Goal: Information Seeking & Learning: Learn about a topic

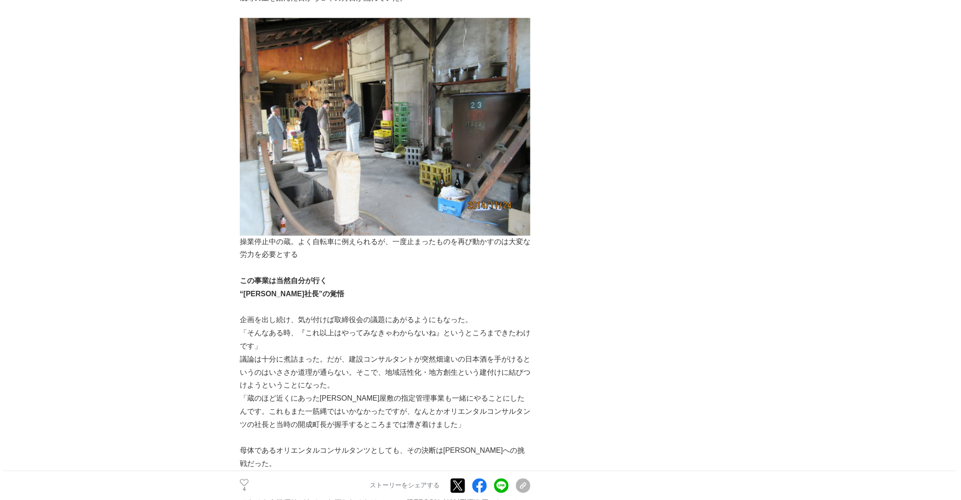
scroll to position [2357, 0]
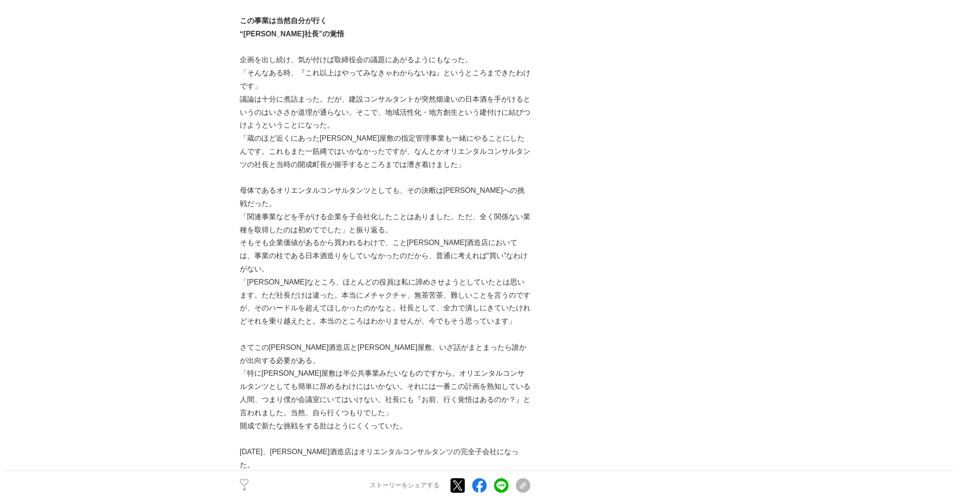
click at [328, 345] on p "[DATE]、[PERSON_NAME]酒造店はオリエンタルコンサルタンツの完全子会社になった。" at bounding box center [385, 459] width 291 height 26
drag, startPoint x: 327, startPoint y: 268, endPoint x: 379, endPoint y: 270, distance: 51.8
click at [379, 345] on p "[DATE]、[PERSON_NAME]酒造店はオリエンタルコンサルタンツの完全子会社になった。" at bounding box center [385, 459] width 291 height 26
drag, startPoint x: 327, startPoint y: 268, endPoint x: 424, endPoint y: 268, distance: 96.7
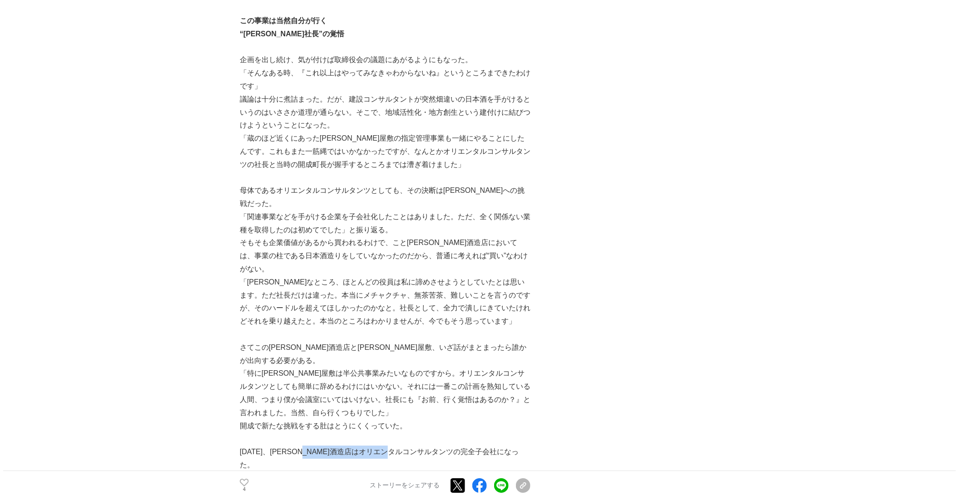
click at [424, 345] on p "[DATE]、[PERSON_NAME]酒造店はオリエンタルコンサルタンツの完全子会社になった。" at bounding box center [385, 459] width 291 height 26
copy p "オリエンタルコンサルタンツの"
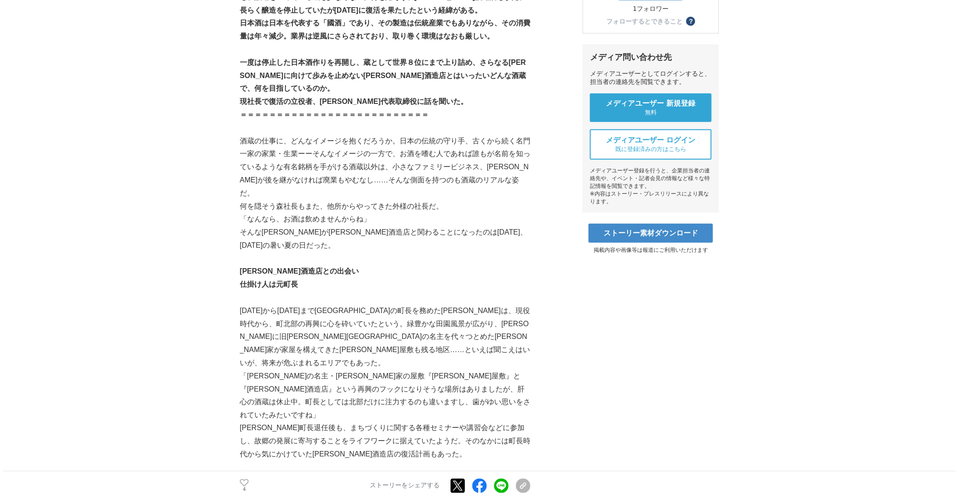
scroll to position [378, 0]
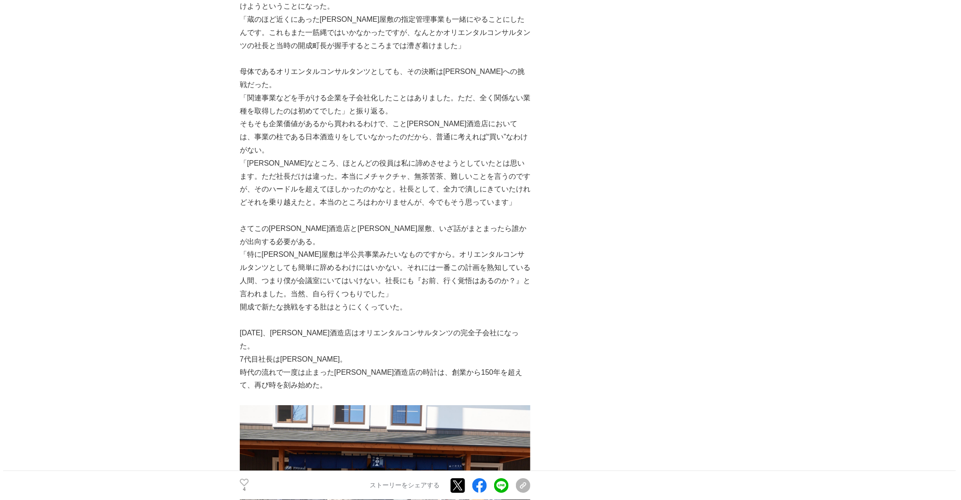
scroll to position [2599, 0]
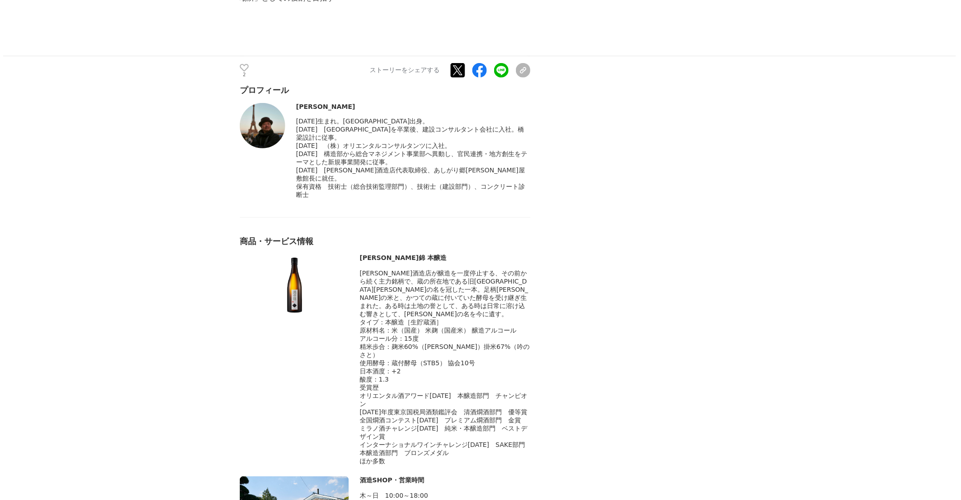
scroll to position [3062, 0]
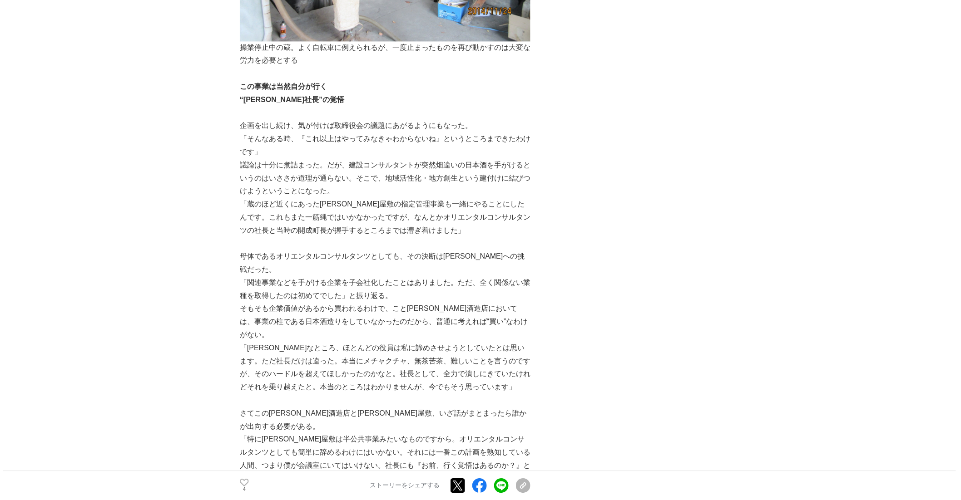
scroll to position [2294, 0]
